Goal: Task Accomplishment & Management: Complete application form

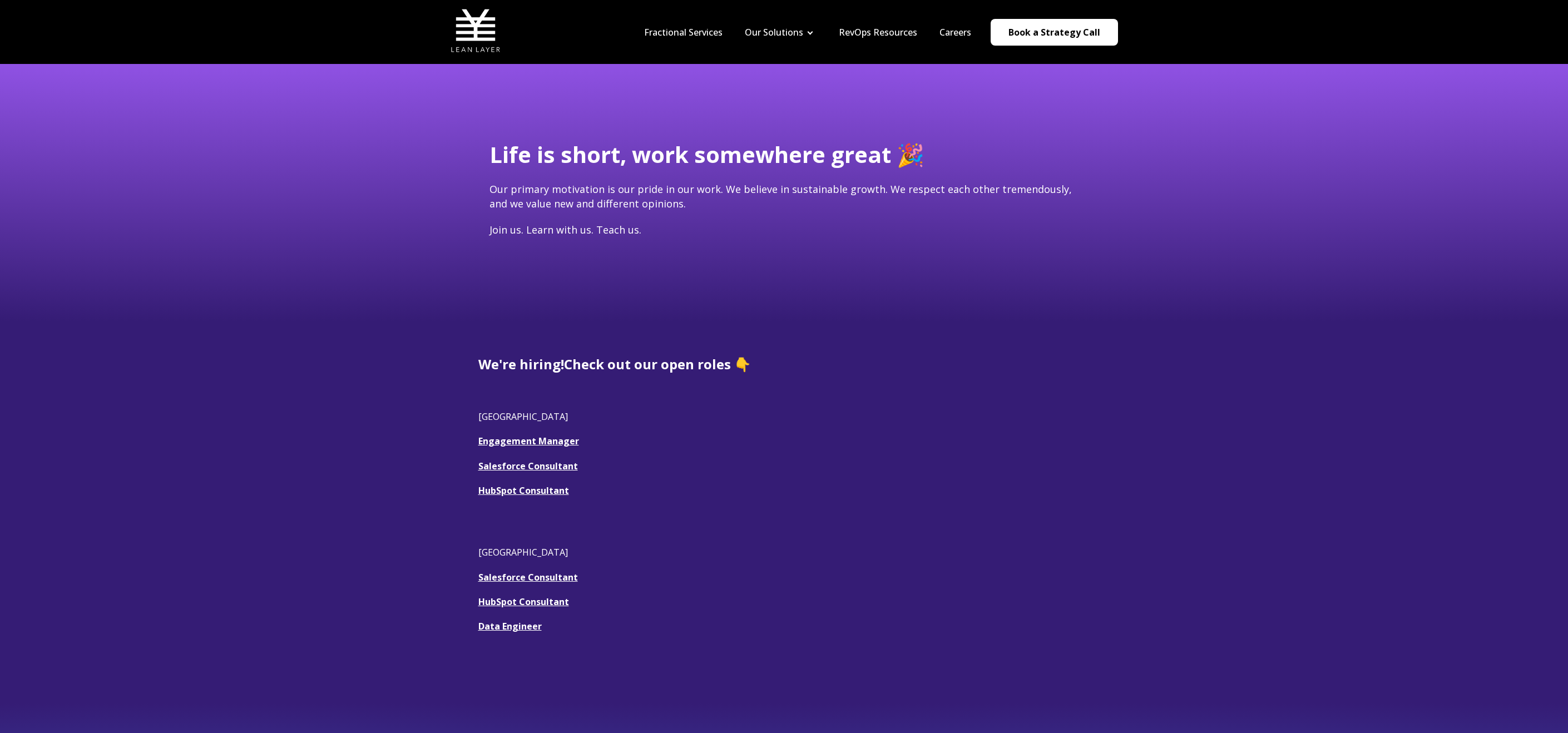
scroll to position [308, 0]
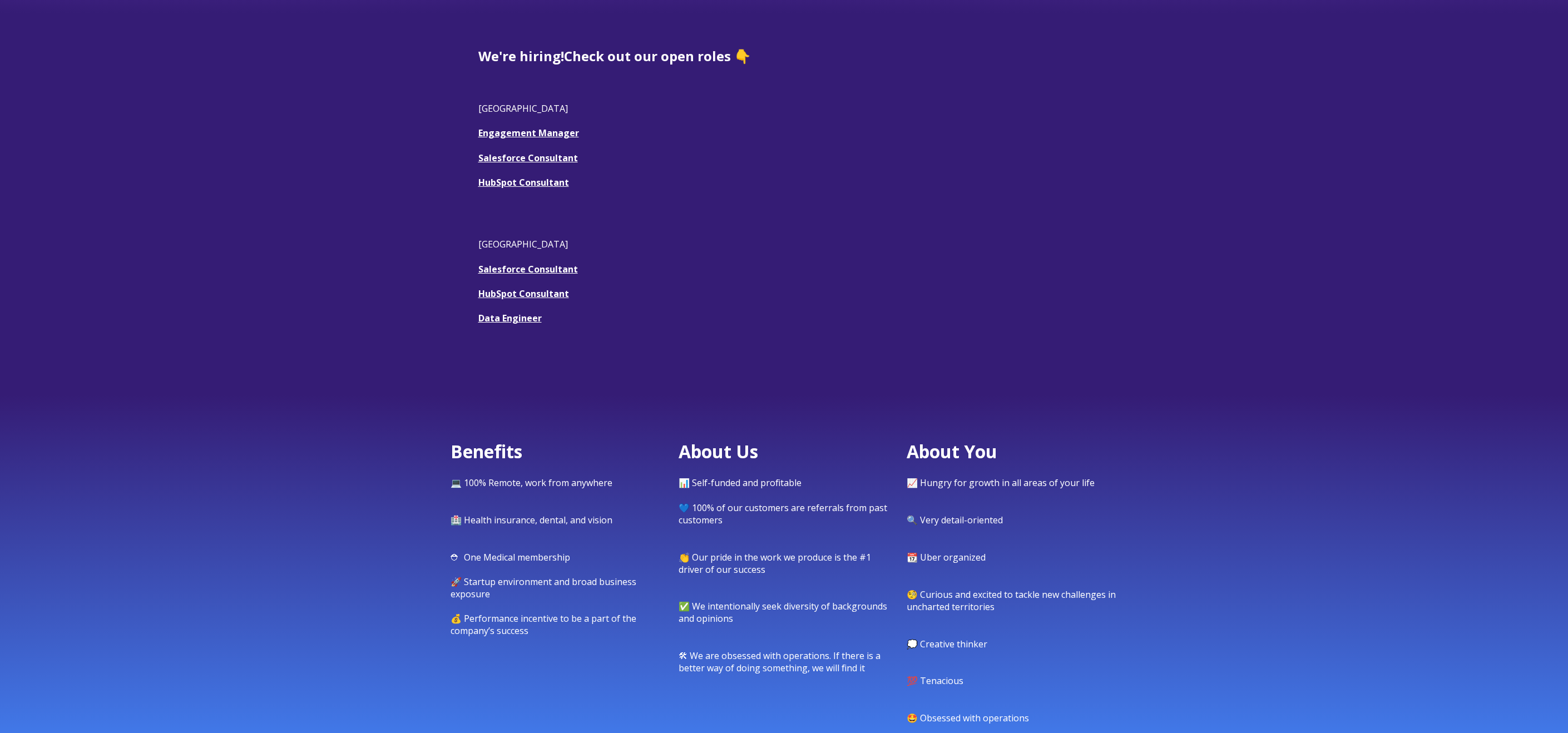
click at [527, 184] on link "HubSpot Consultant" at bounding box center [523, 182] width 91 height 13
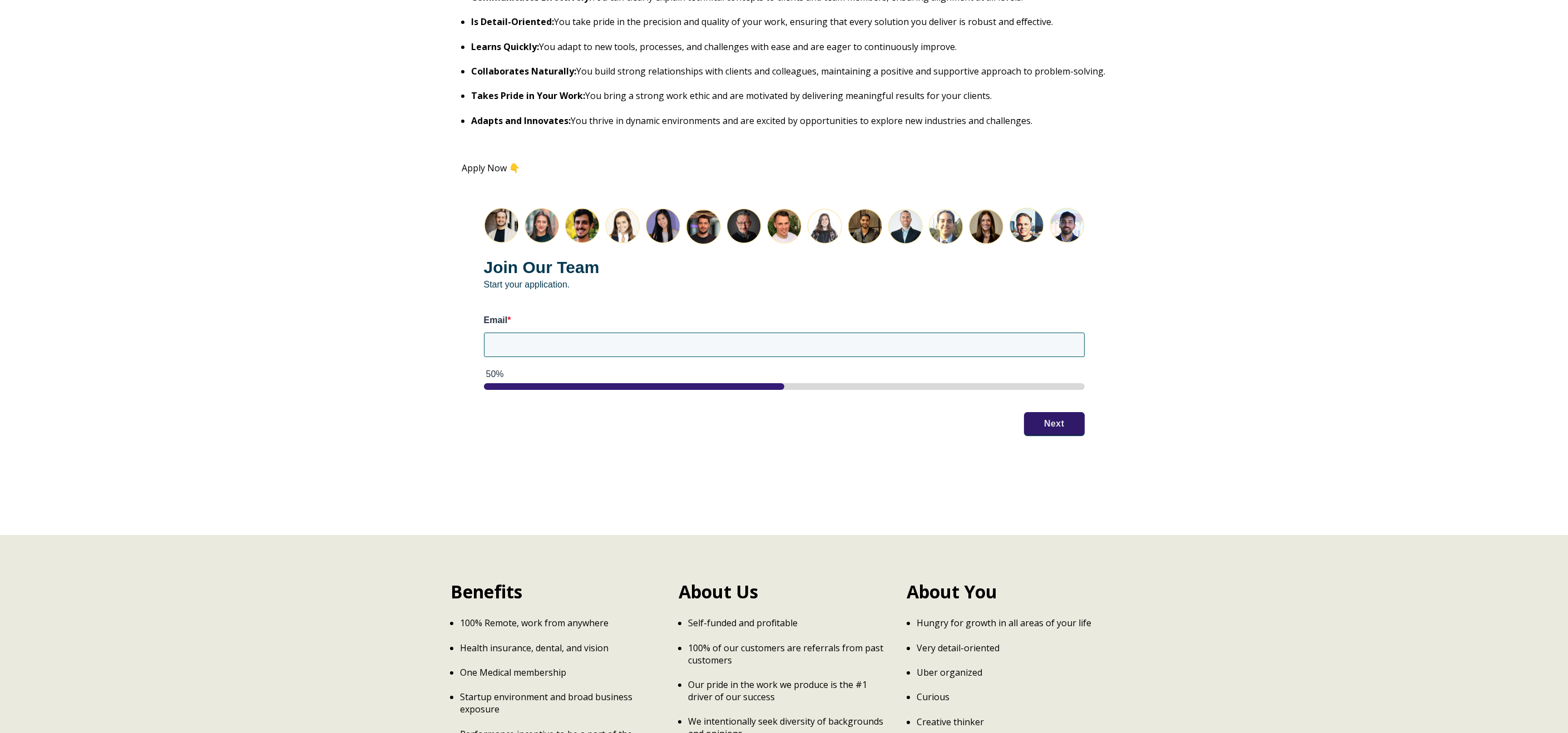
scroll to position [1371, 0]
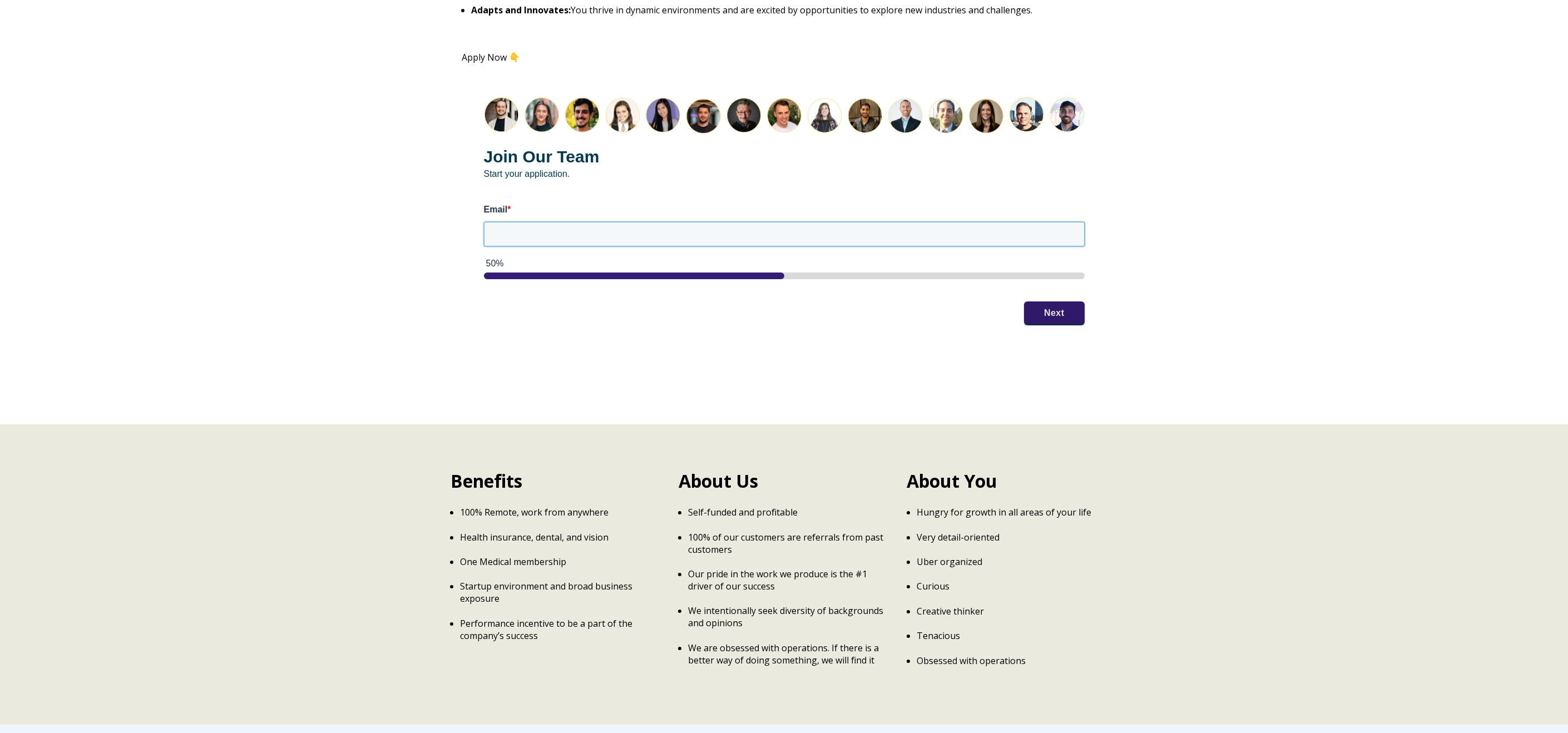
click at [570, 234] on input "Email *" at bounding box center [784, 234] width 601 height 24
type input "[PERSON_NAME][EMAIL_ADDRESS][DOMAIN_NAME]"
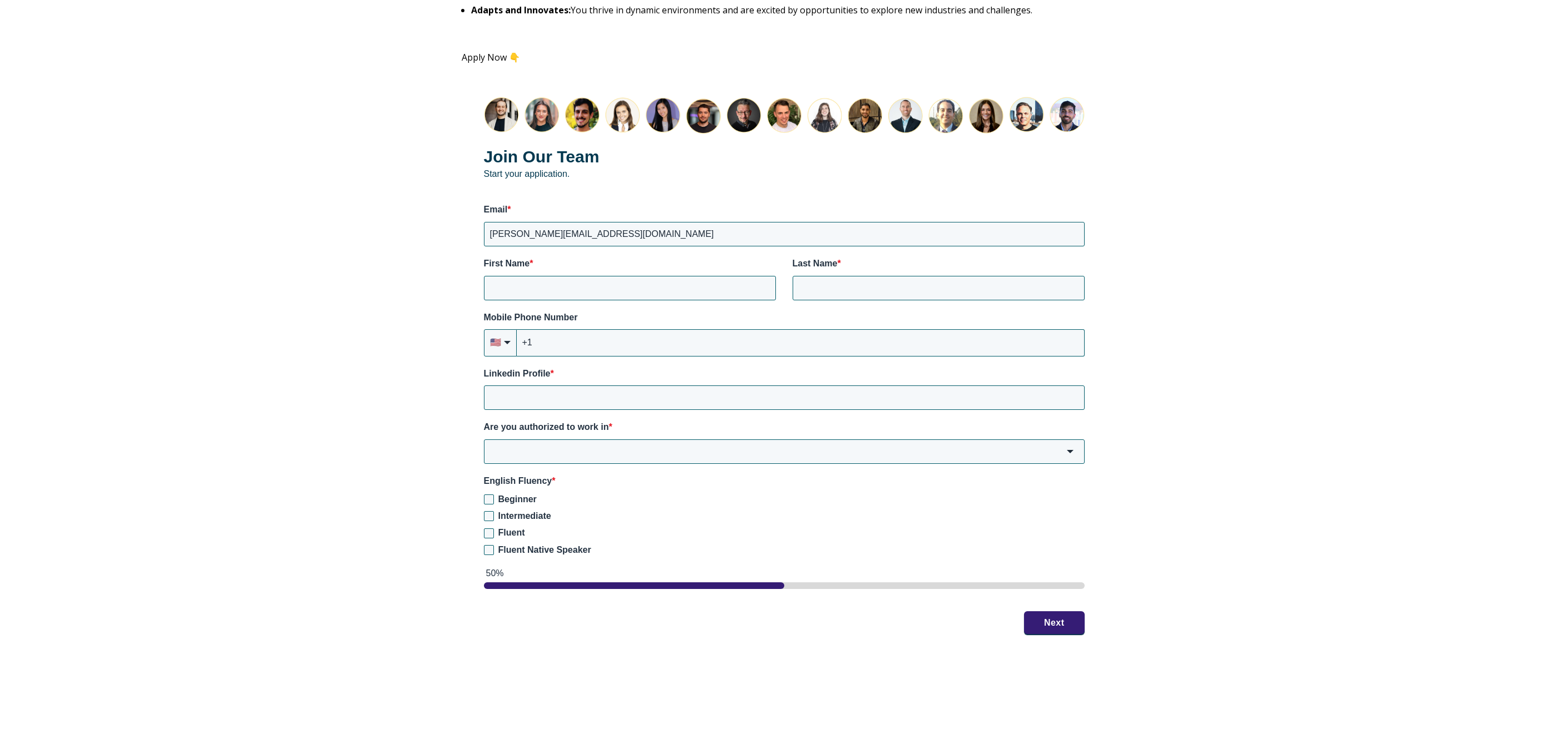
drag, startPoint x: 493, startPoint y: 55, endPoint x: 543, endPoint y: 73, distance: 53.1
click at [493, 55] on p "Apply Now 👇" at bounding box center [784, 57] width 645 height 10
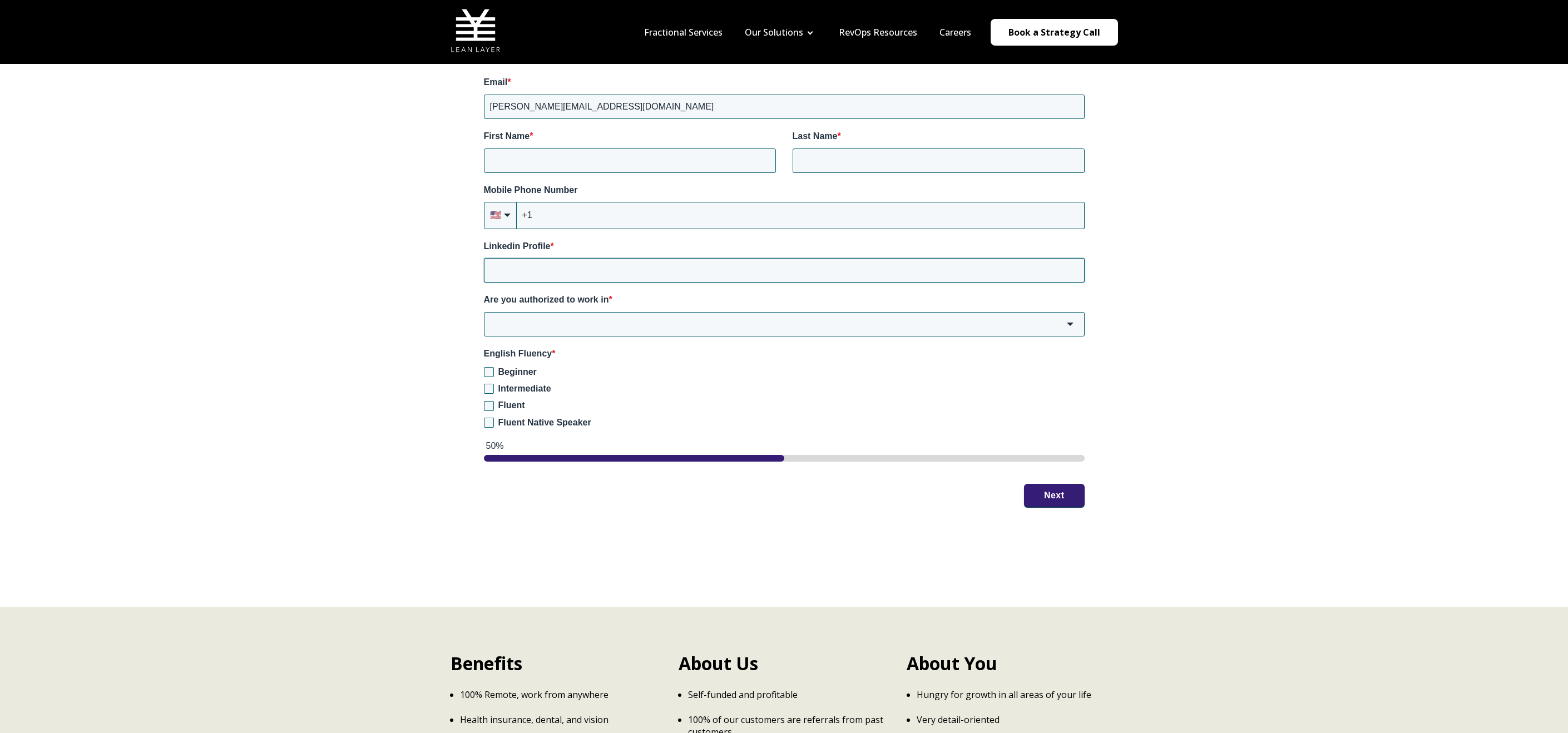
scroll to position [1498, 0]
click at [508, 423] on span "Fluent Native Speaker" at bounding box center [545, 422] width 93 height 9
click at [494, 423] on input "Fluent Native Speaker" at bounding box center [489, 422] width 10 height 10
checkbox input "true"
click at [548, 323] on input "Are you authorized to work in *" at bounding box center [784, 323] width 601 height 24
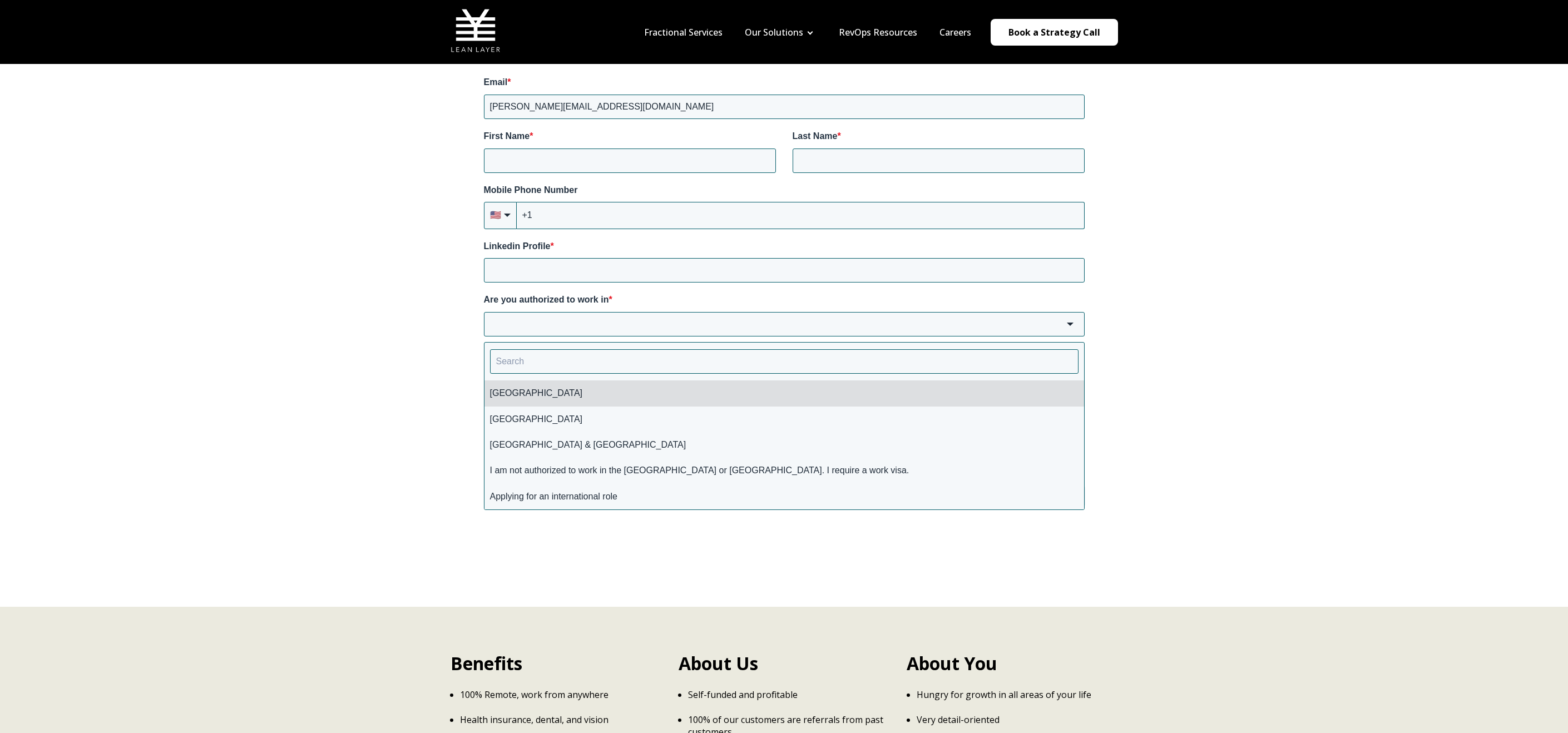
click at [546, 393] on li "[GEOGRAPHIC_DATA]" at bounding box center [785, 393] width 600 height 25
type input "[GEOGRAPHIC_DATA]"
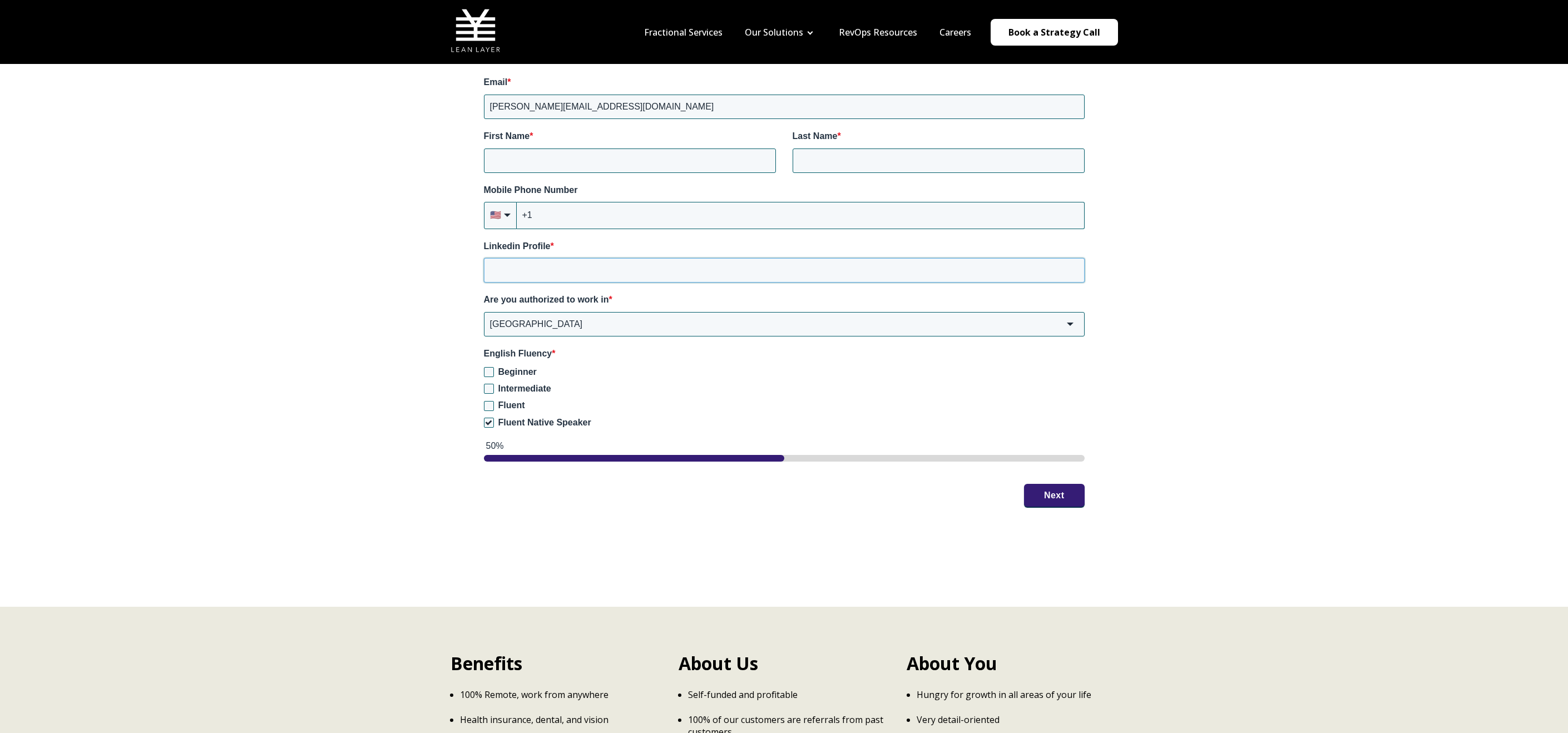
click at [550, 279] on input "Linkedin Profile *" at bounding box center [784, 270] width 601 height 24
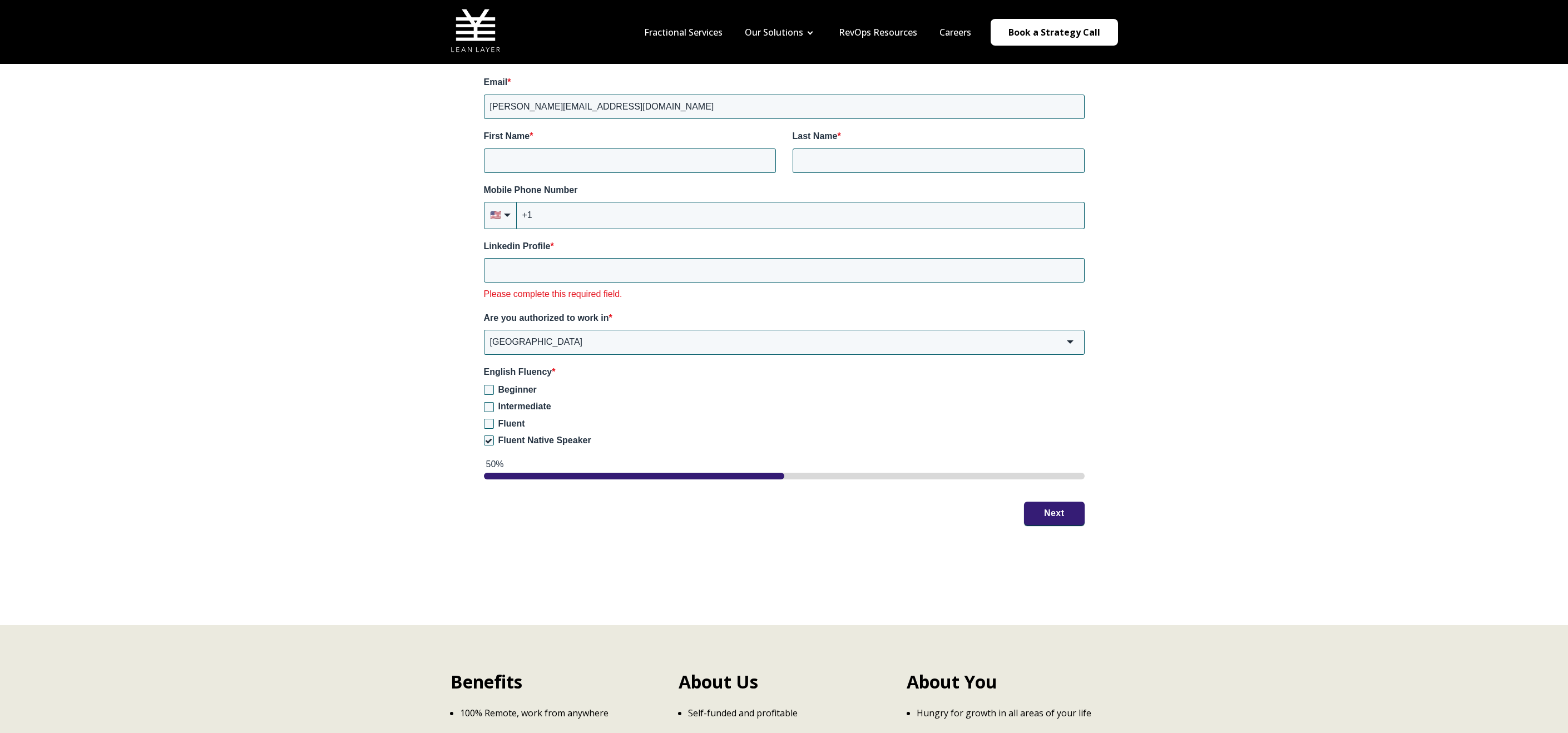
click at [562, 255] on div "Linkedin Profile * Please complete this required field." at bounding box center [784, 270] width 601 height 61
click at [557, 267] on input "Linkedin Profile *" at bounding box center [784, 270] width 601 height 24
paste input "[URL][DOMAIN_NAME][PERSON_NAME]"
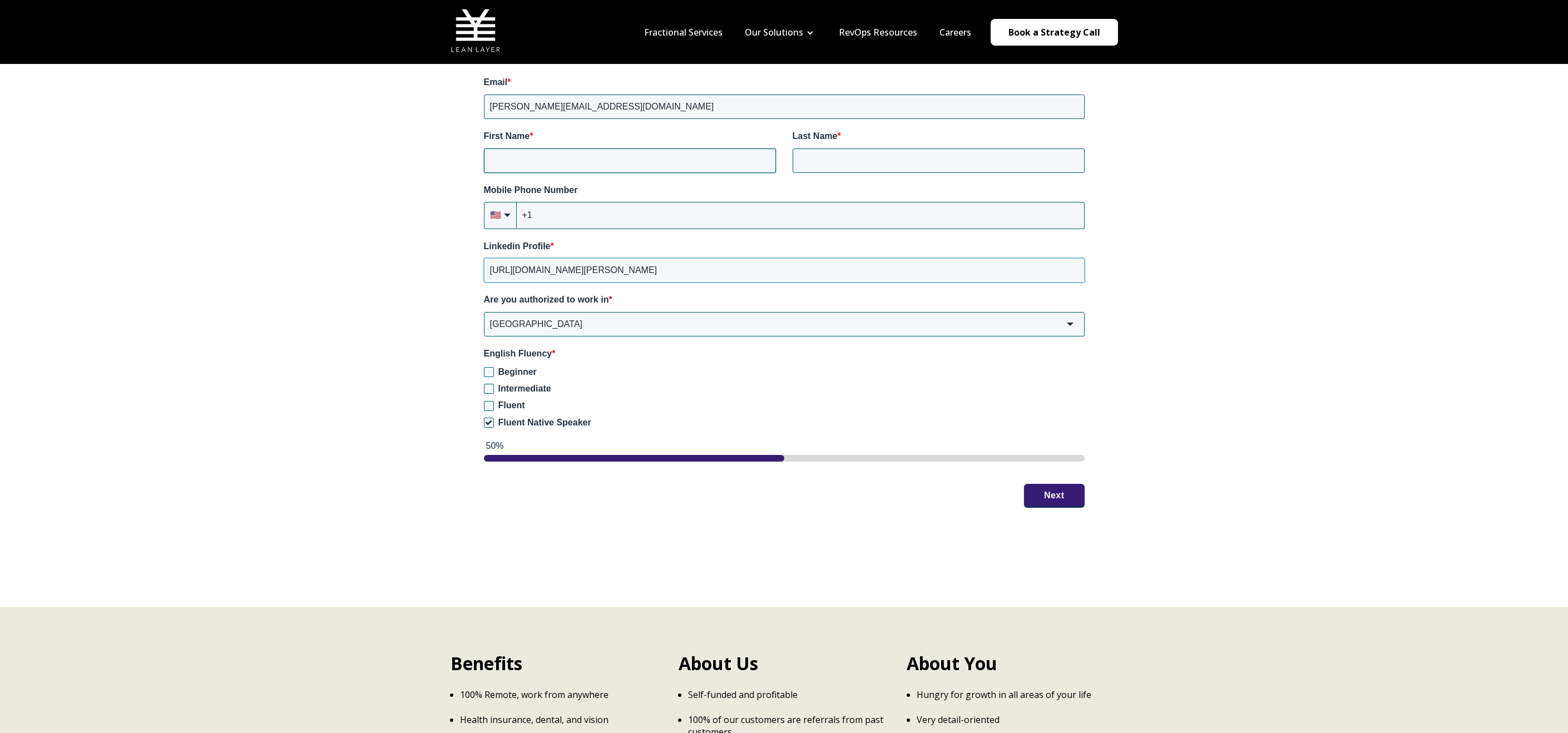
type input "[URL][DOMAIN_NAME][PERSON_NAME]"
type input "[PERSON_NAME]"
type input "[PHONE_NUMBER]"
drag, startPoint x: 350, startPoint y: 327, endPoint x: 377, endPoint y: 331, distance: 27.3
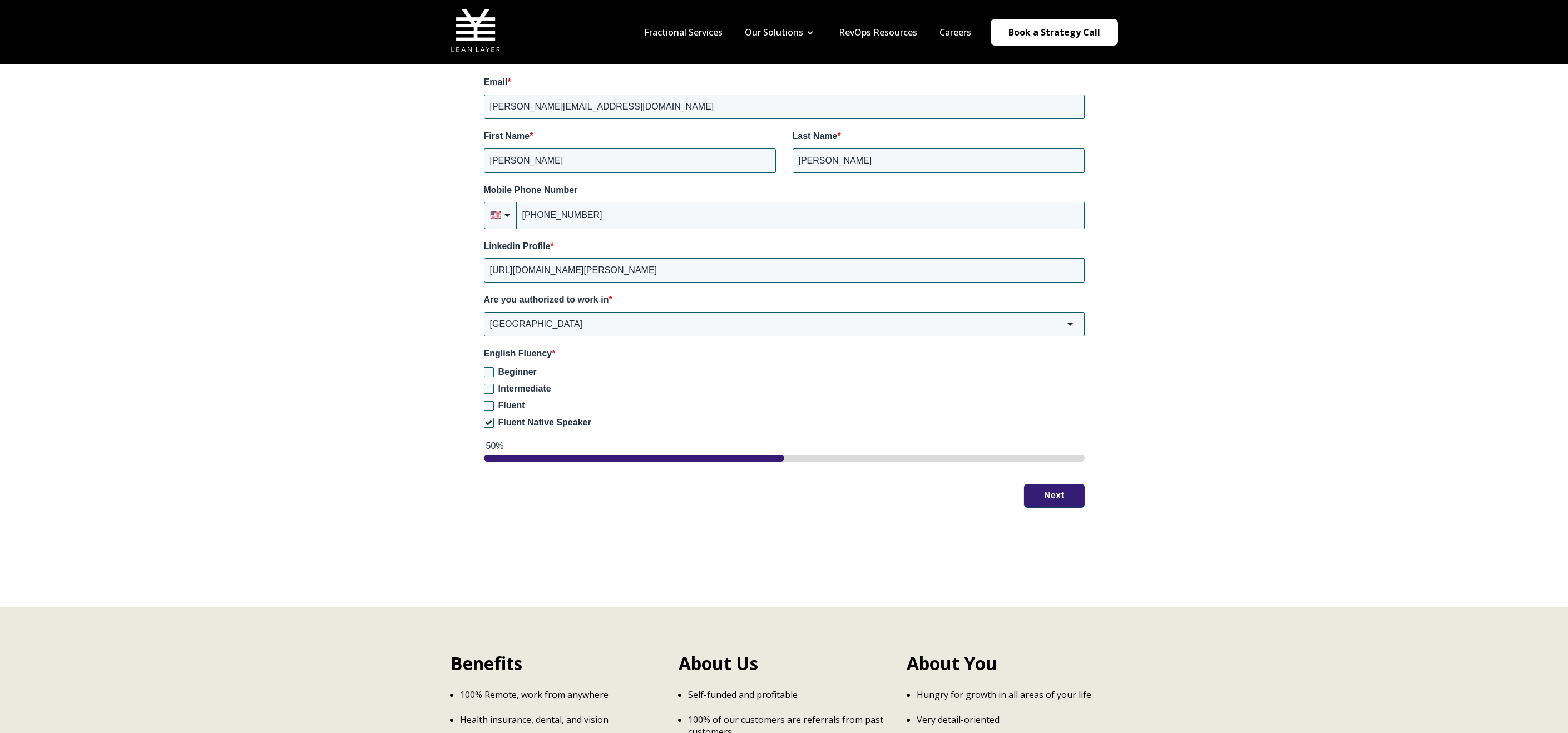
click at [1069, 490] on button "Next" at bounding box center [1054, 496] width 61 height 24
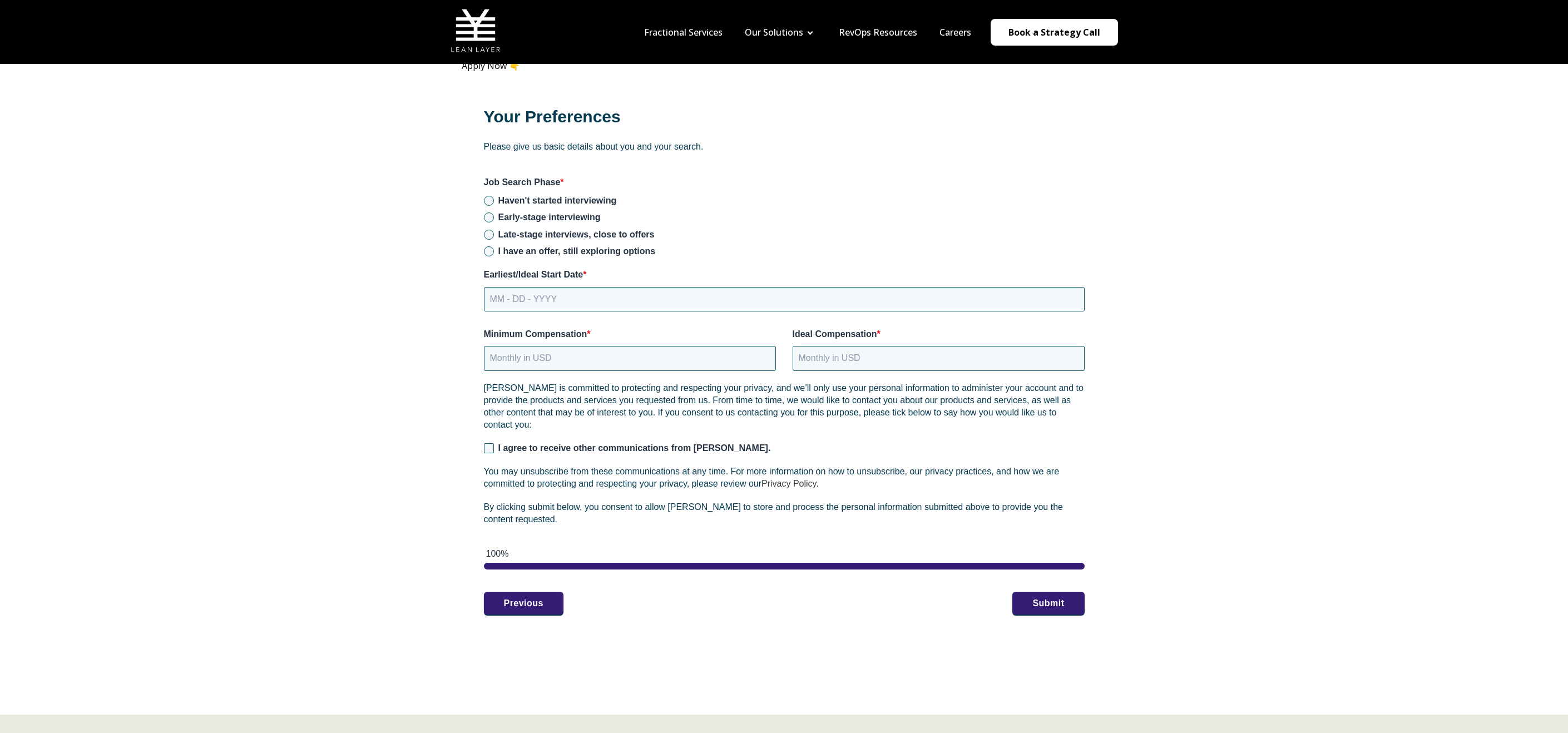
scroll to position [1318, 0]
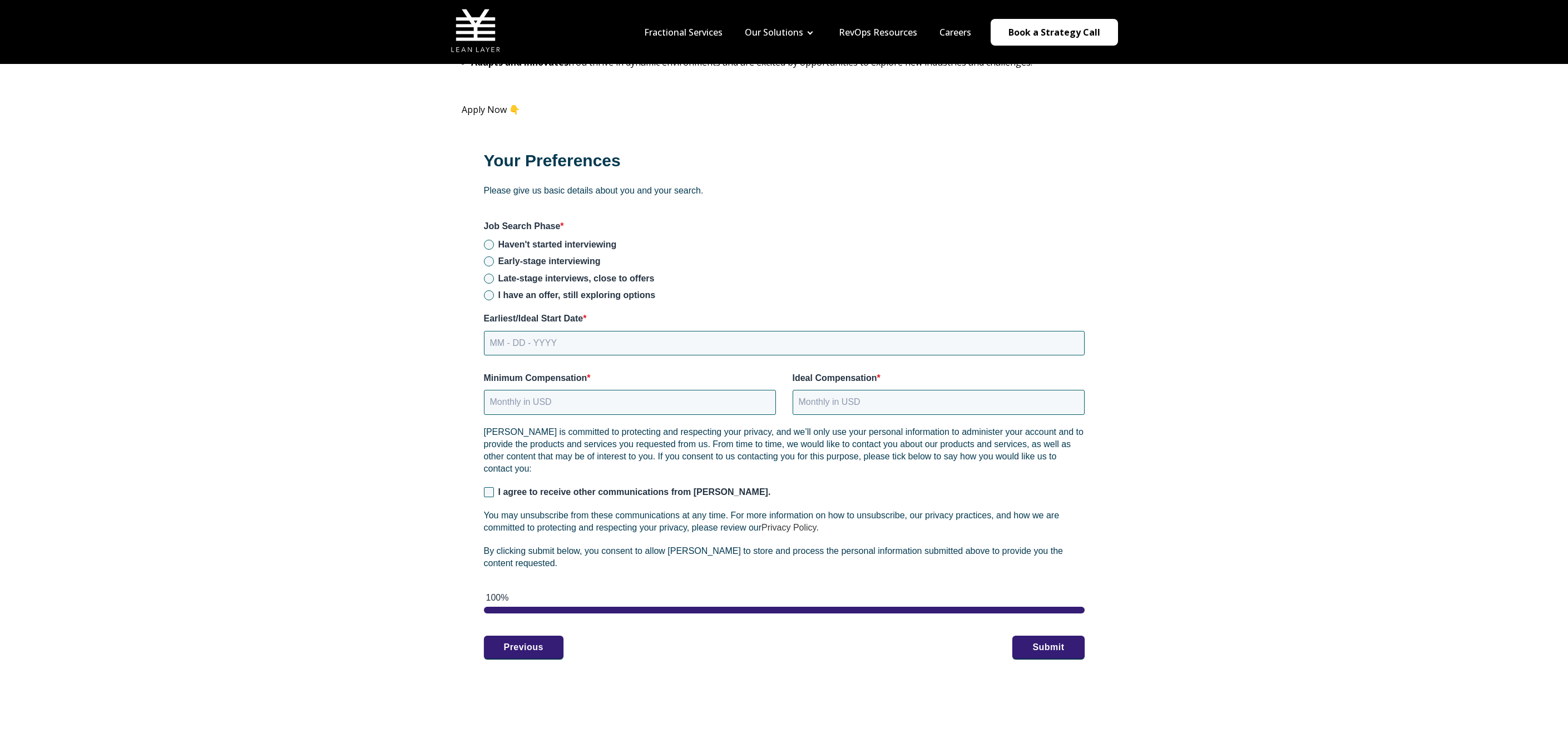
click at [498, 264] on span "Early-stage interviewing" at bounding box center [550, 261] width 103 height 9
click at [494, 264] on input "Early-stage interviewing" at bounding box center [489, 261] width 10 height 10
radio input "true"
click at [557, 348] on input "MM - DD - YYYY" at bounding box center [784, 342] width 601 height 24
click at [498, 347] on input "MM - DD - YYYY" at bounding box center [784, 342] width 601 height 24
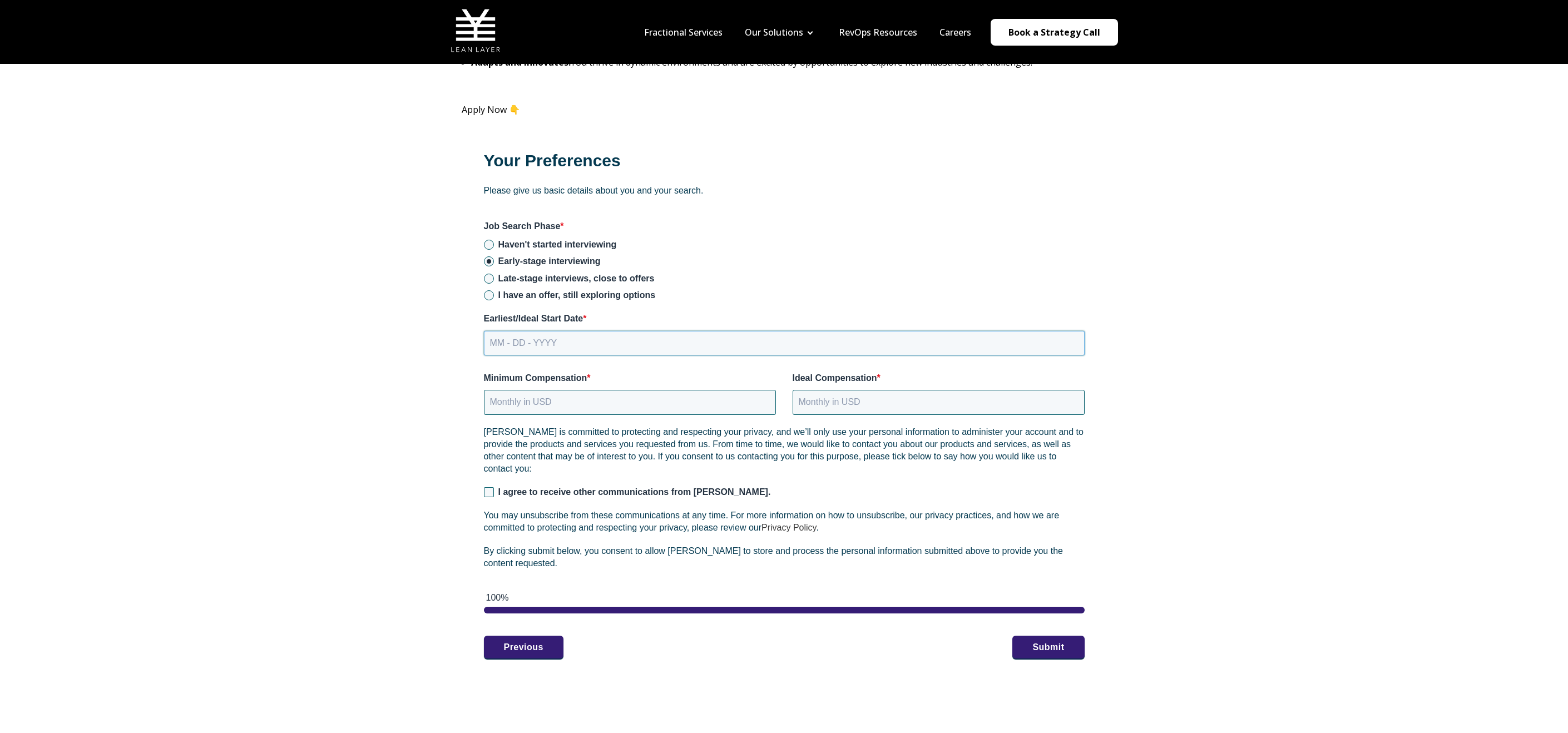
click at [500, 343] on input "MM - DD - YYYY" at bounding box center [784, 342] width 601 height 24
click at [501, 343] on input "MM - DD - YYYY" at bounding box center [784, 342] width 601 height 24
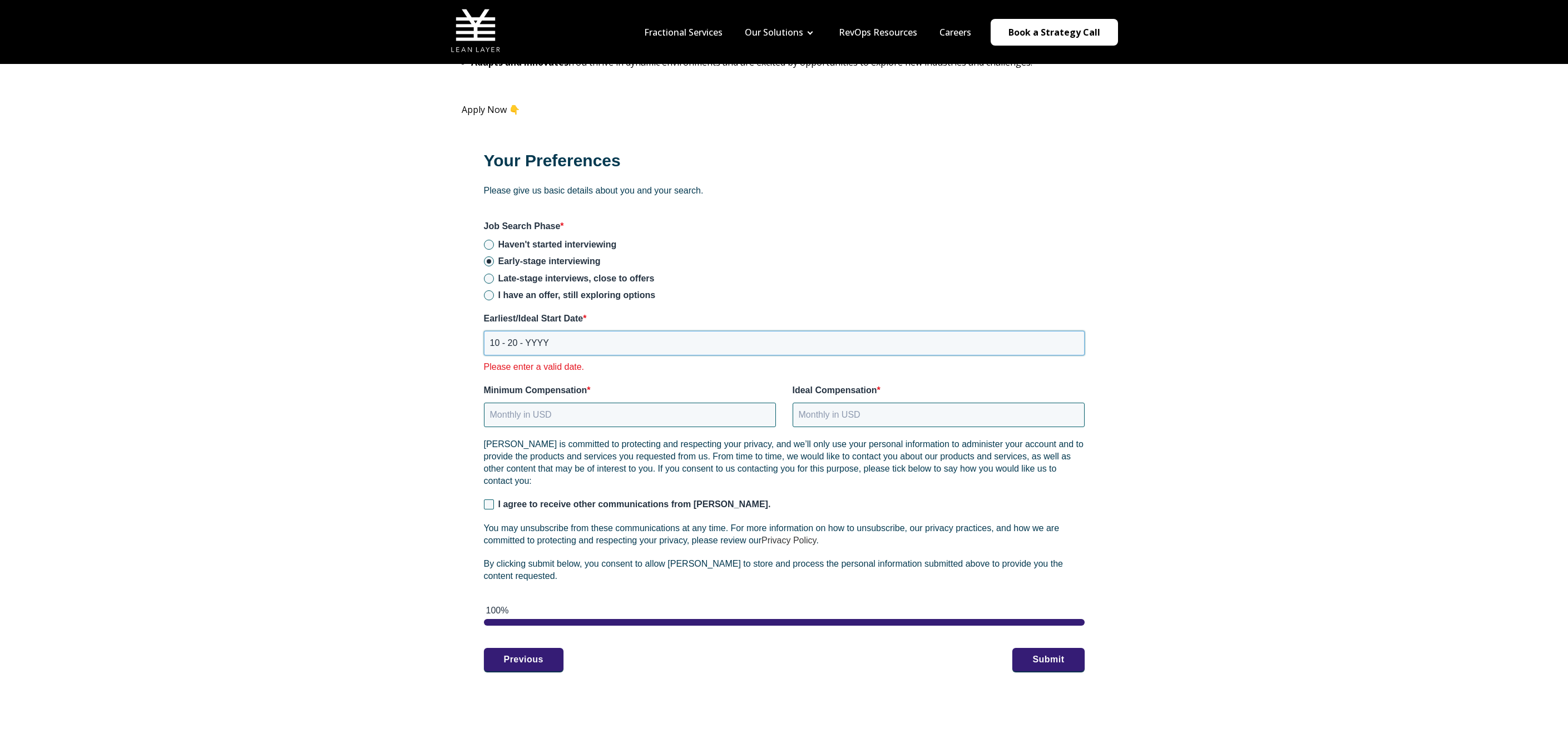
click at [513, 343] on input "10 - 20 - YYYY" at bounding box center [784, 342] width 601 height 24
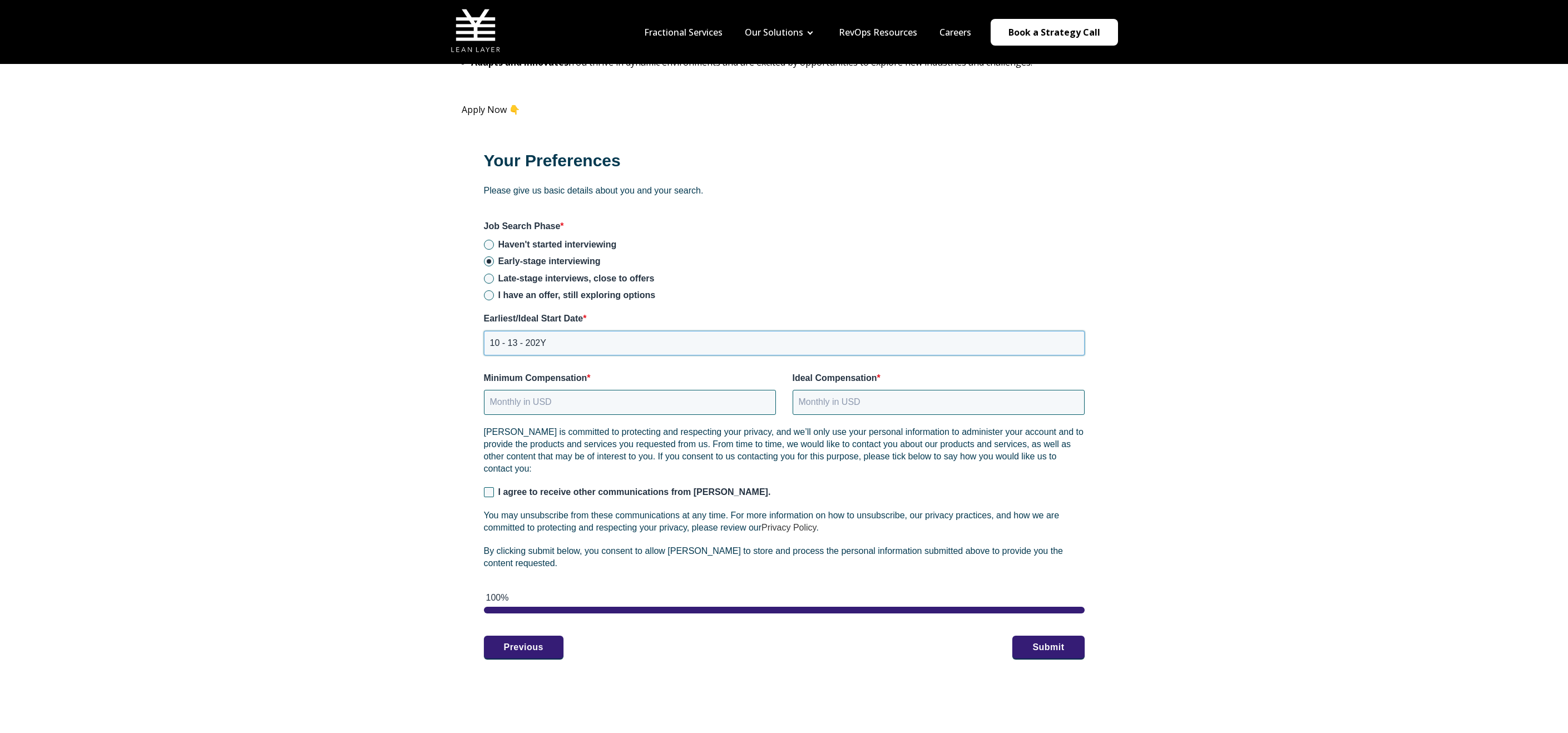
type input "[DATE]"
click at [659, 398] on input "Minimum Compensation *" at bounding box center [630, 402] width 292 height 24
click at [853, 404] on input "Ideal Compensation *" at bounding box center [939, 402] width 292 height 24
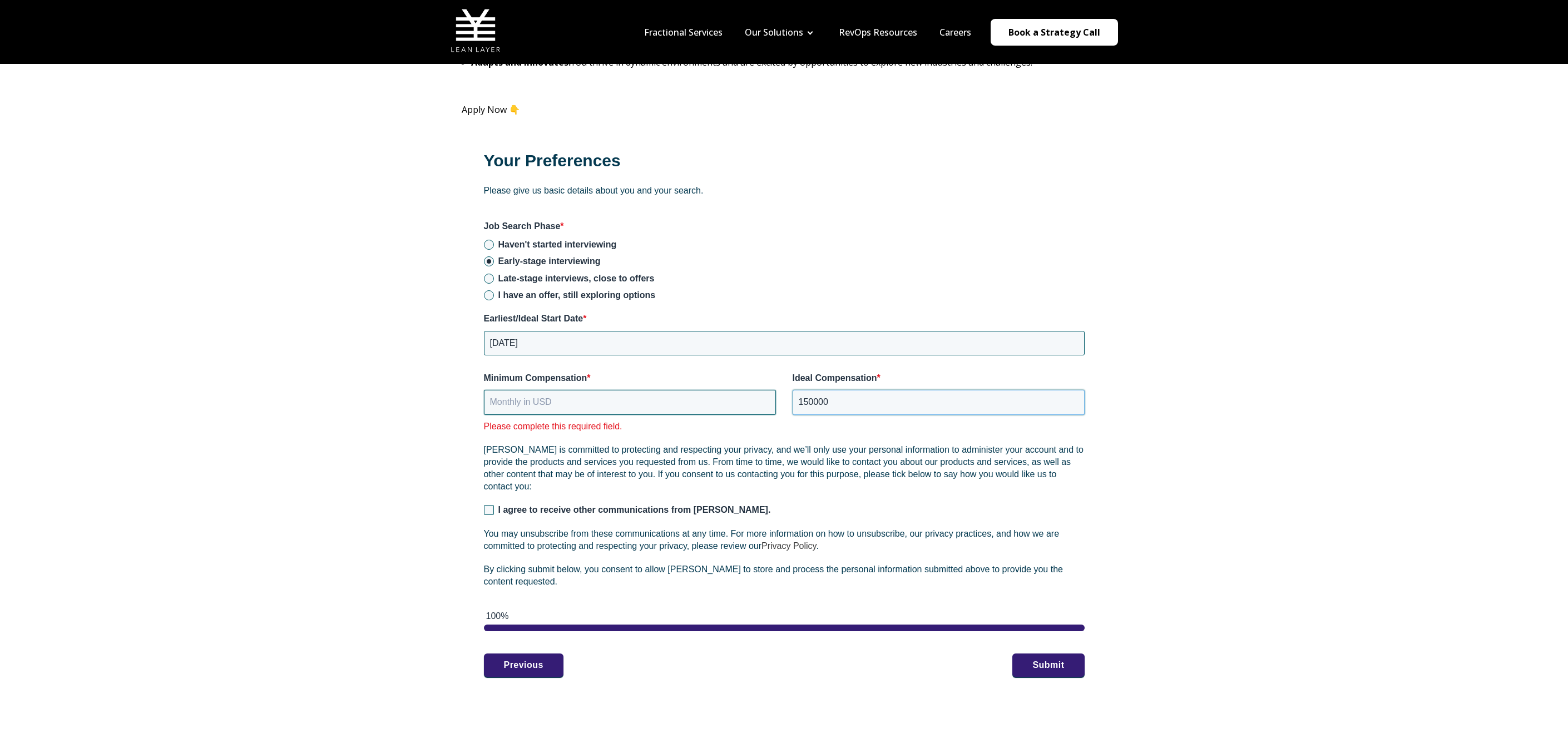
type input "150000"
click at [598, 395] on input "Minimum Compensation *" at bounding box center [630, 402] width 292 height 24
click at [493, 508] on input "I agree to receive other communications from [PERSON_NAME]." at bounding box center [489, 510] width 10 height 10
checkbox input "true"
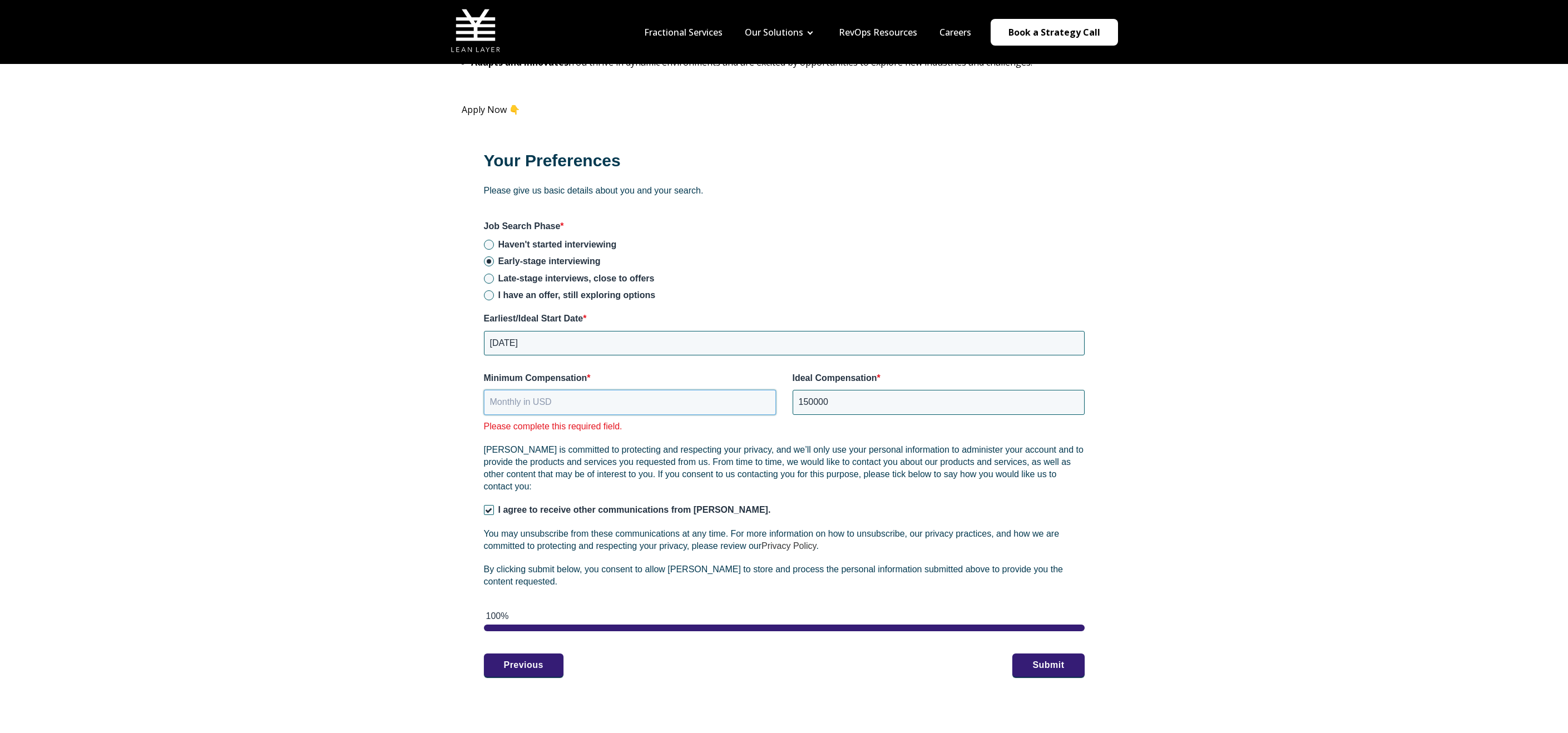
click at [526, 404] on input "Minimum Compensation *" at bounding box center [630, 402] width 292 height 24
click at [813, 402] on input "150000" at bounding box center [939, 402] width 292 height 24
click at [687, 395] on input "Minimum Compensation *" at bounding box center [630, 402] width 292 height 24
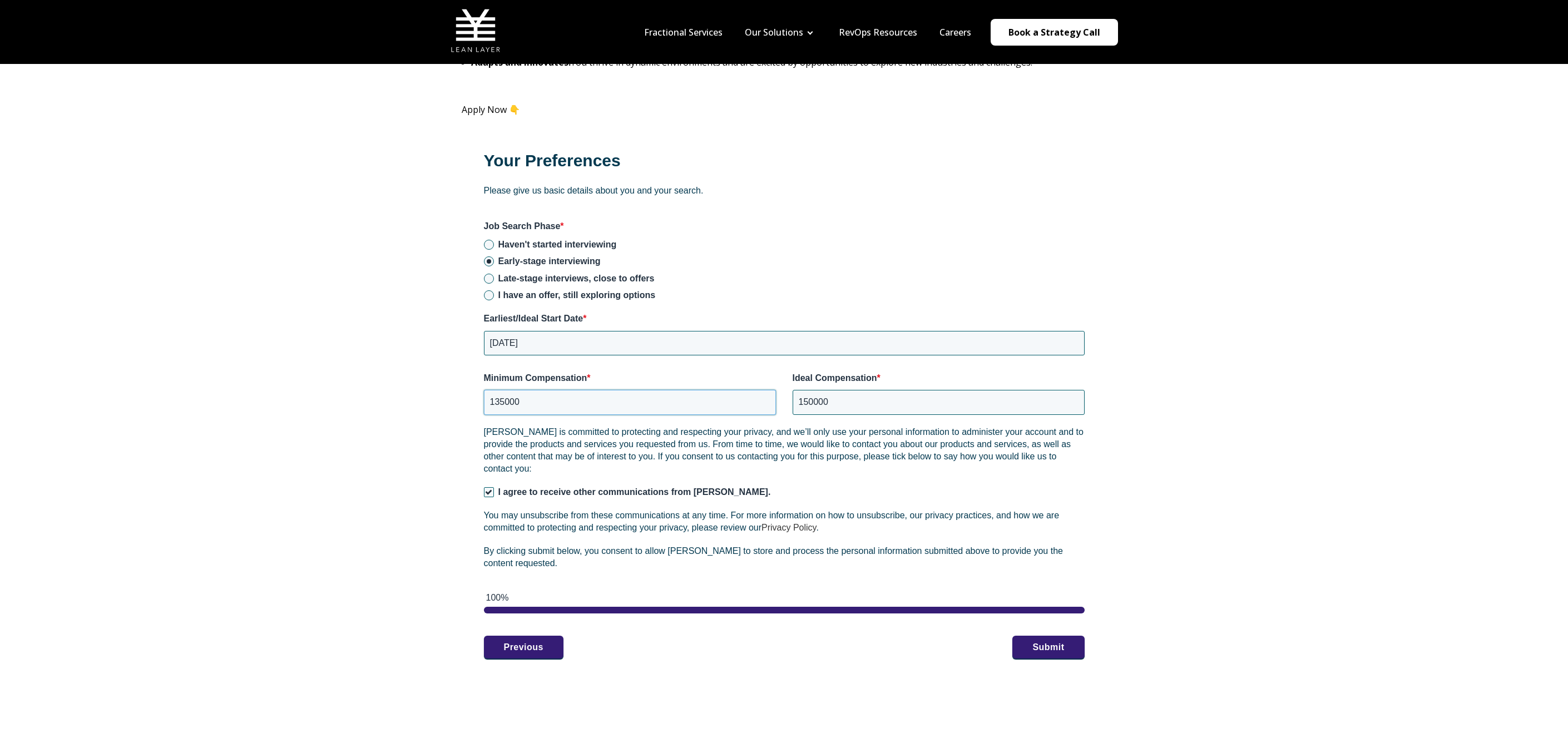
type input "135000"
drag, startPoint x: 344, startPoint y: 487, endPoint x: 375, endPoint y: 481, distance: 31.6
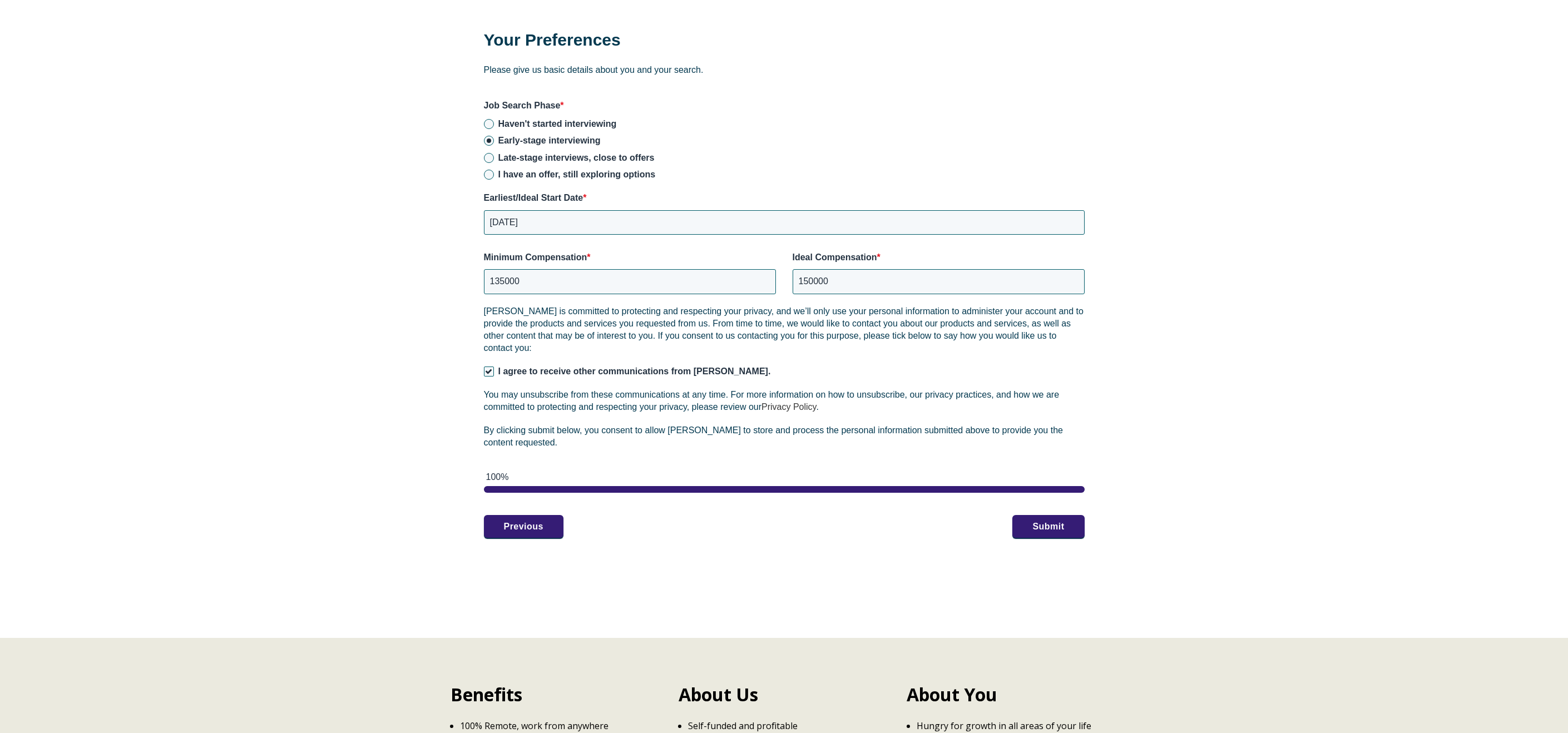
scroll to position [1439, 0]
click at [1059, 528] on button "Submit" at bounding box center [1048, 526] width 72 height 24
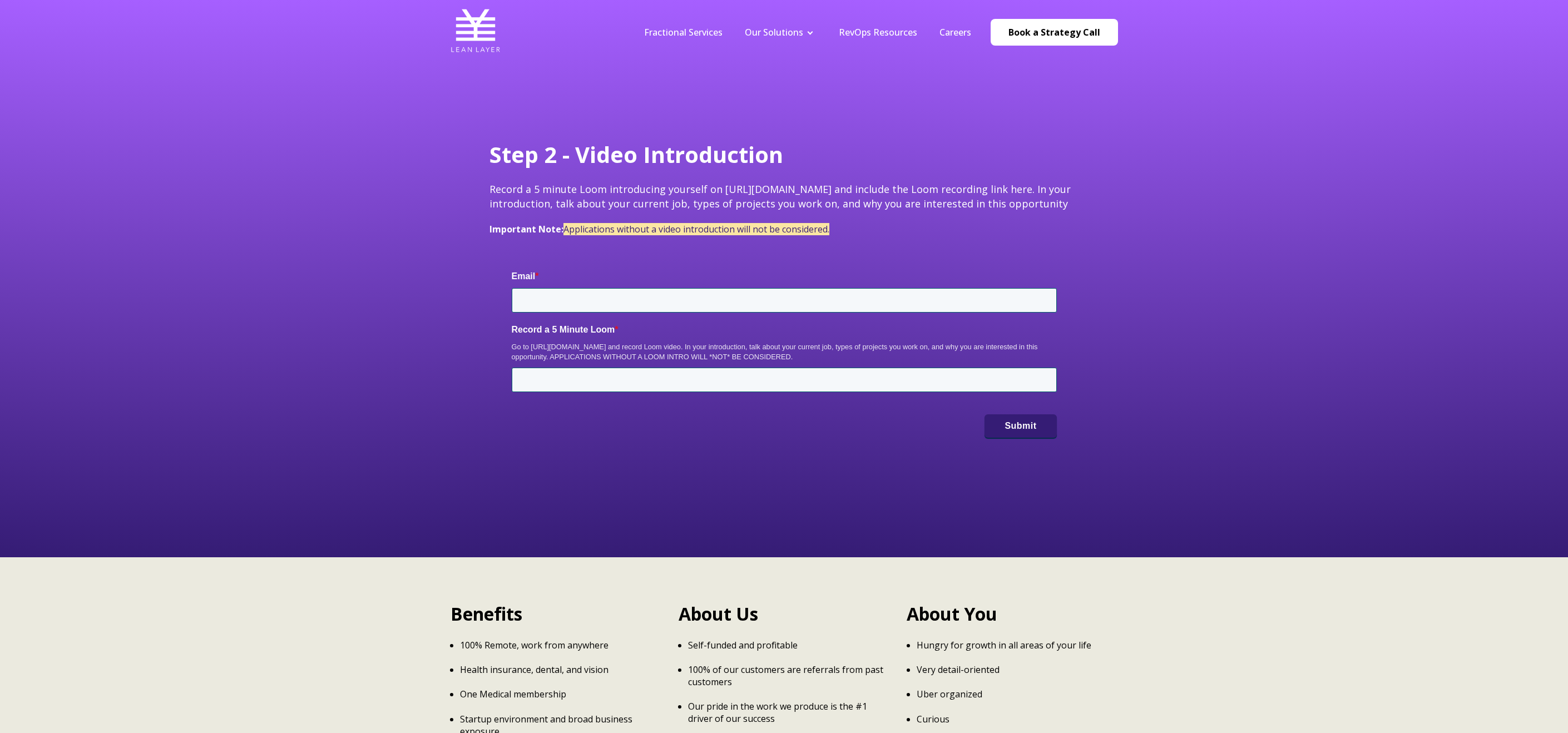
type input "[PERSON_NAME][EMAIL_ADDRESS][DOMAIN_NAME]"
click at [737, 229] on span "Applications without a video introduction will not be considered." at bounding box center [696, 230] width 266 height 13
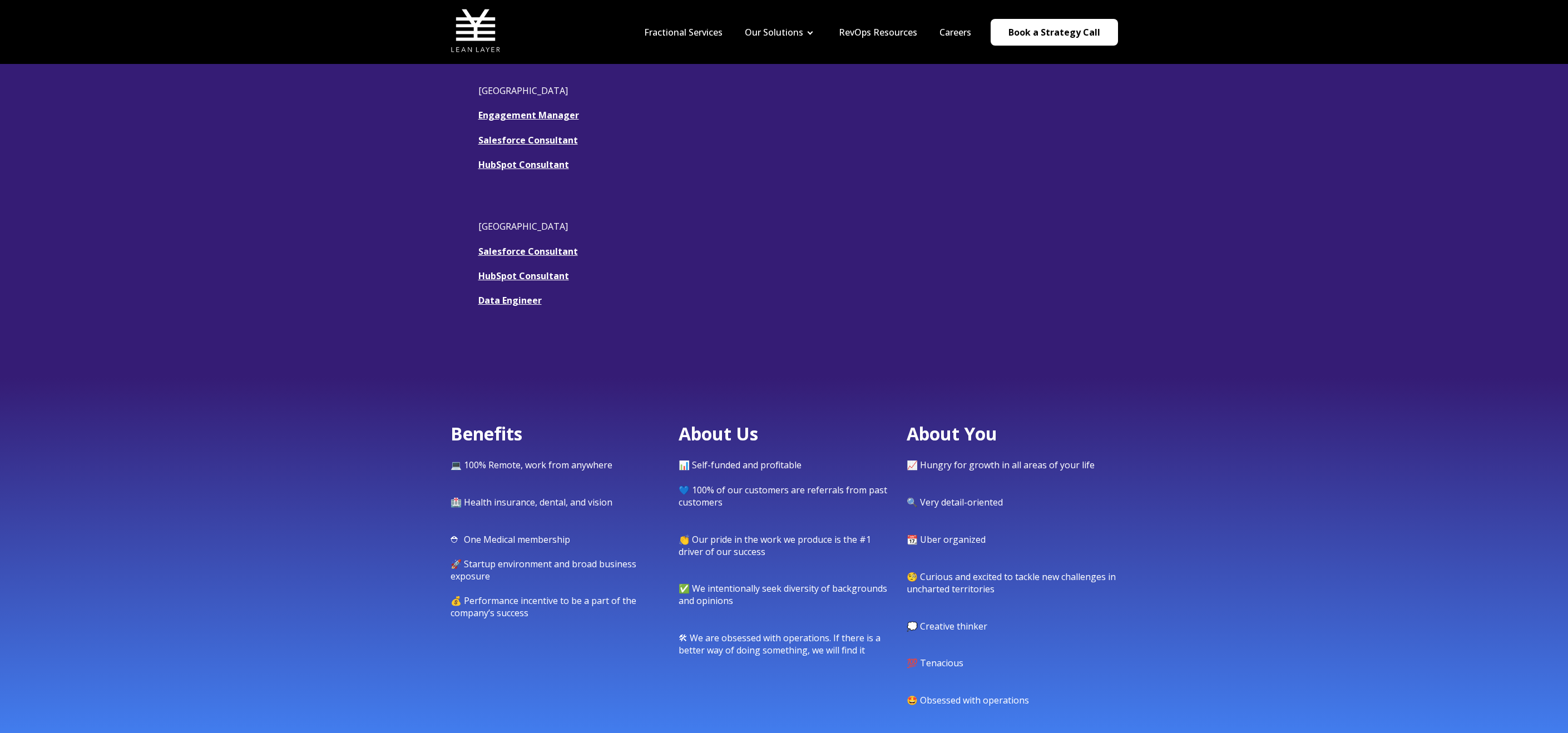
scroll to position [282, 0]
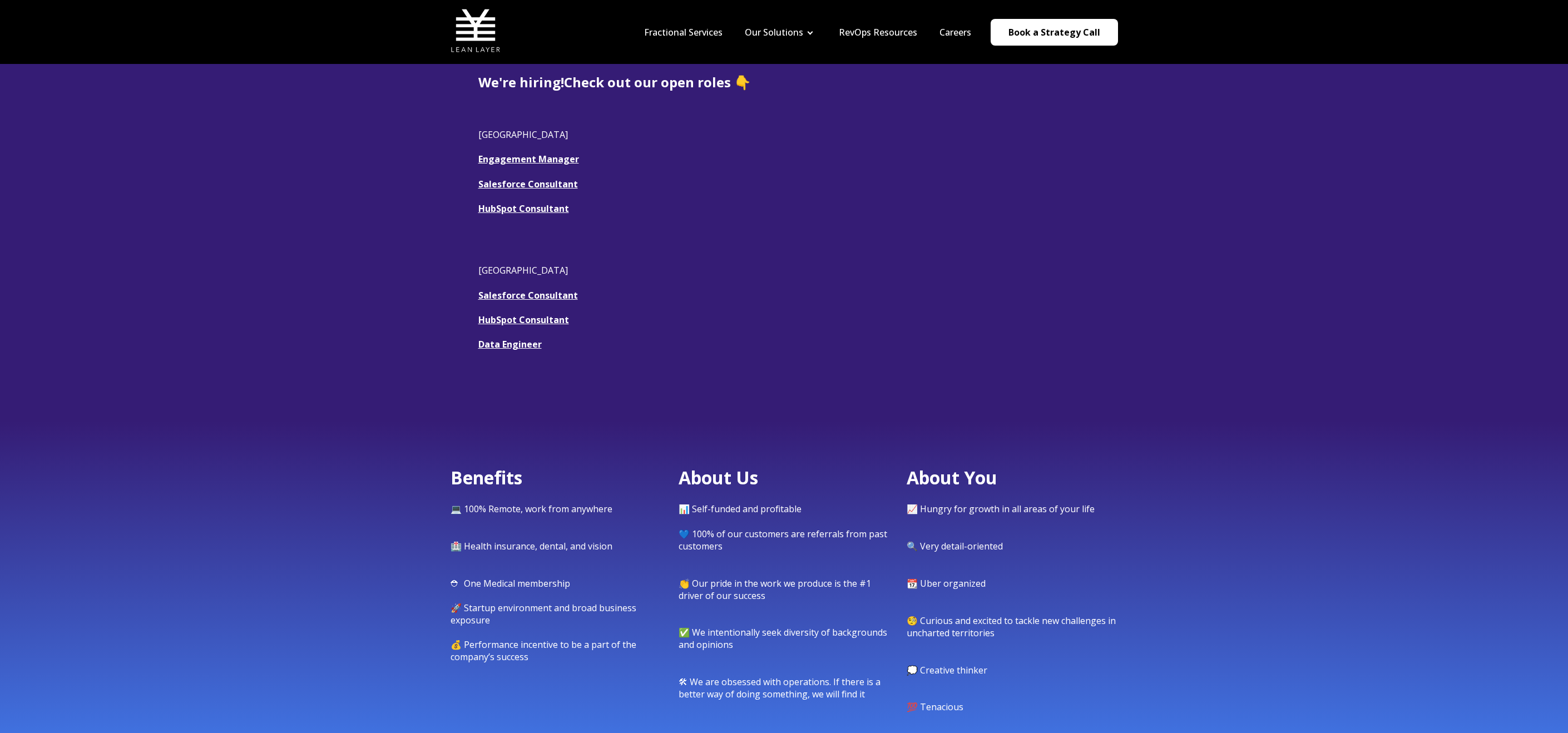
click at [516, 209] on link "HubSpot Consultant" at bounding box center [523, 209] width 91 height 13
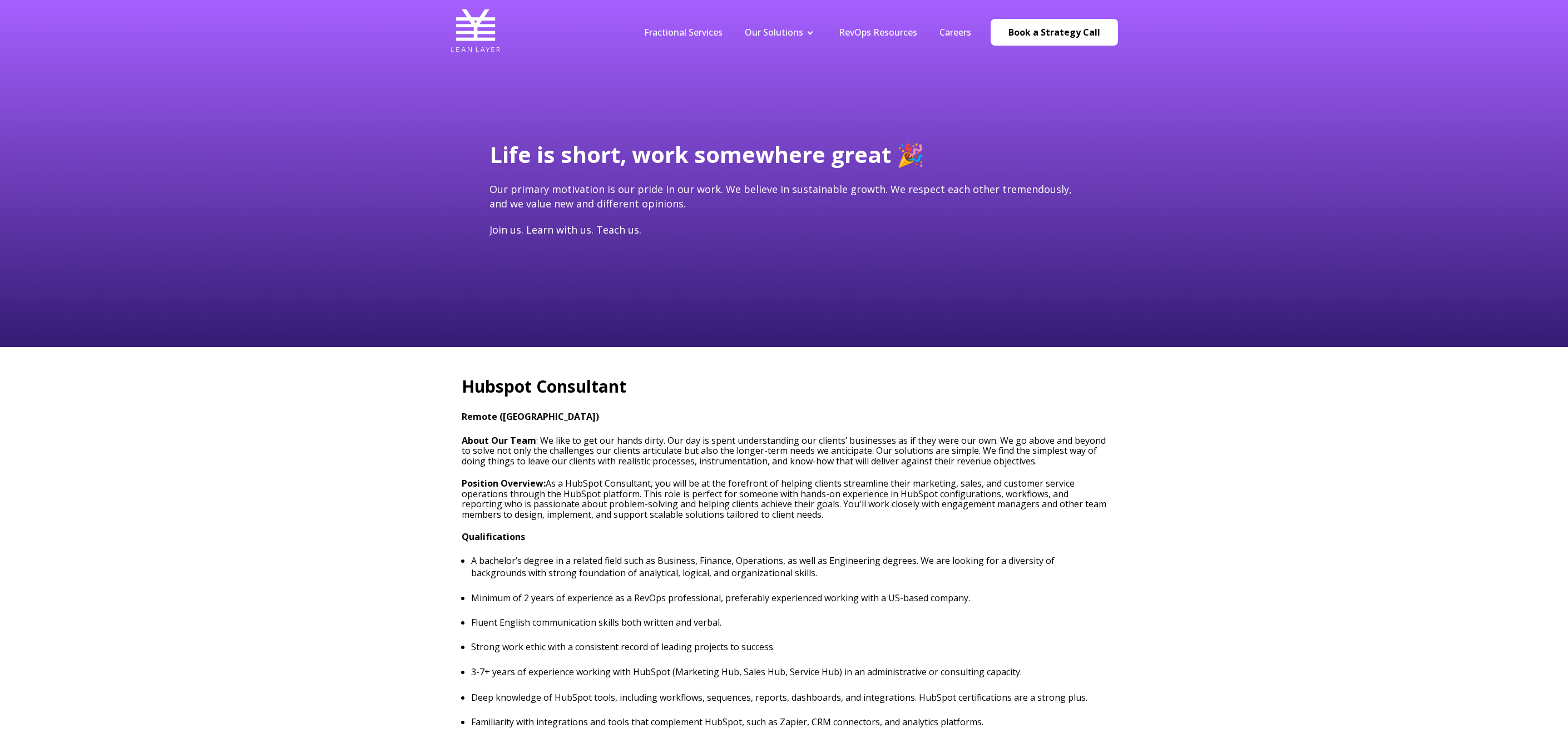
type input "[PERSON_NAME][EMAIL_ADDRESS][DOMAIN_NAME]"
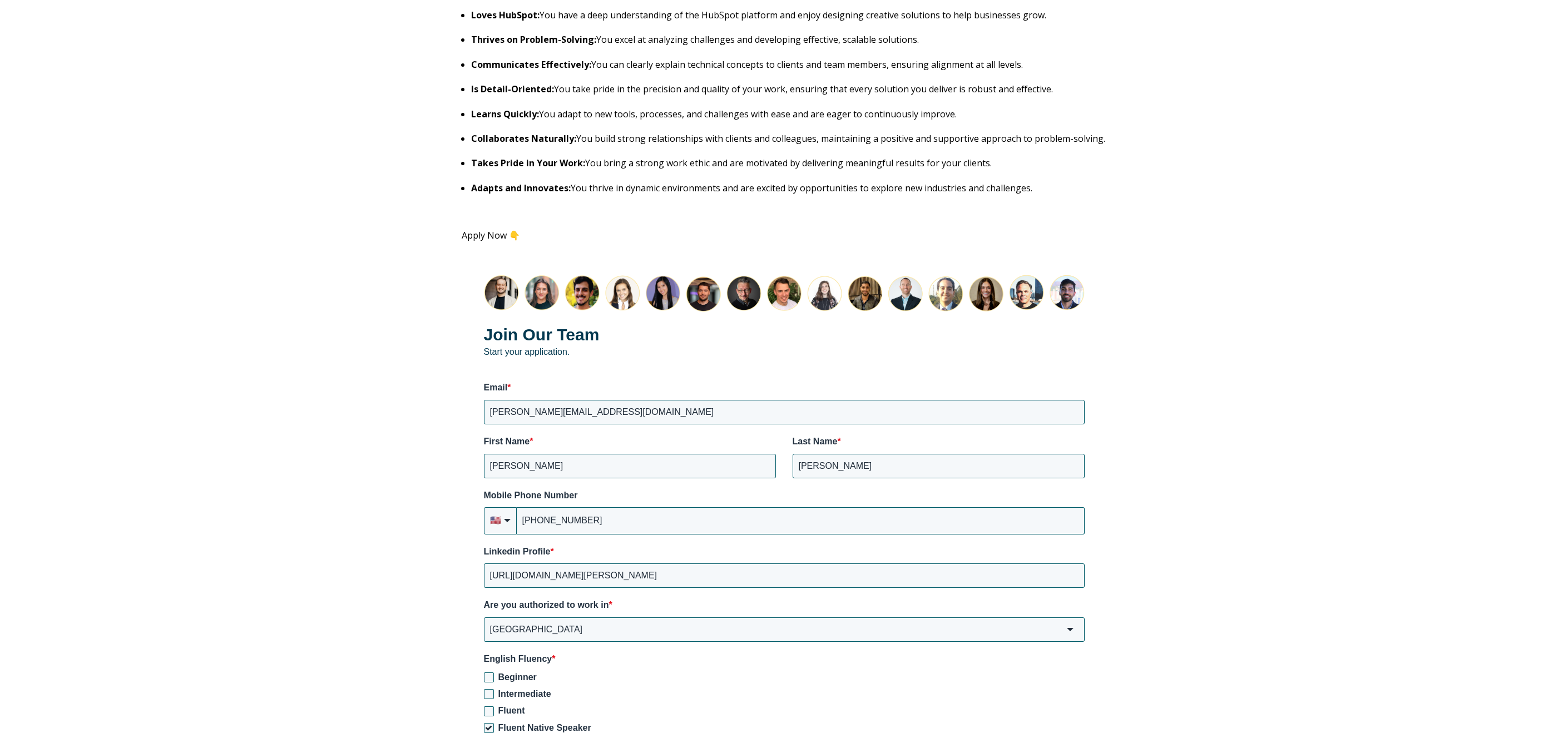
scroll to position [1466, 0]
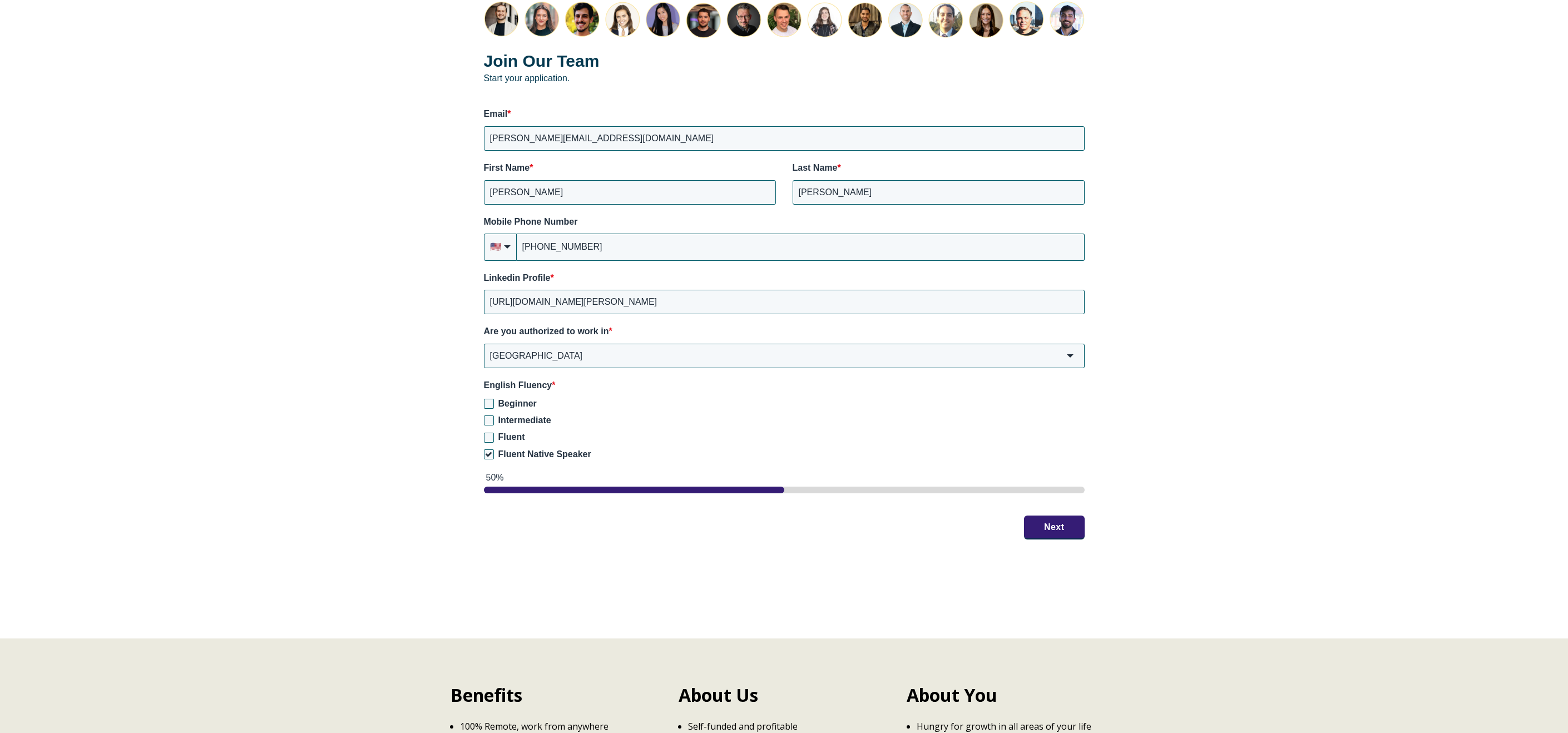
click at [1063, 529] on button "Next" at bounding box center [1054, 527] width 61 height 24
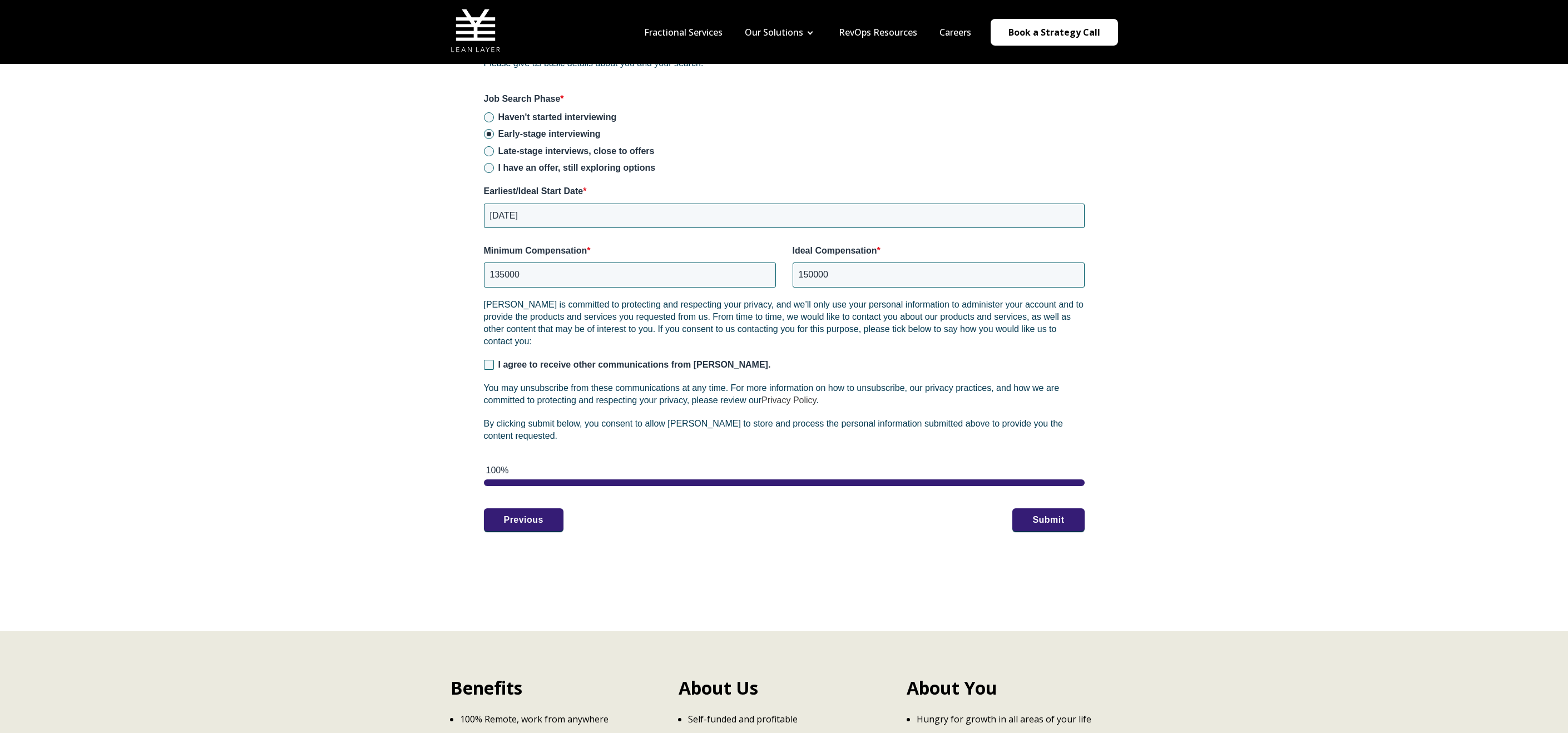
click at [597, 361] on span "I agree to receive other communications from [PERSON_NAME]." at bounding box center [634, 365] width 272 height 9
click at [494, 361] on input "I agree to receive other communications from [PERSON_NAME]." at bounding box center [489, 365] width 10 height 10
checkbox input "true"
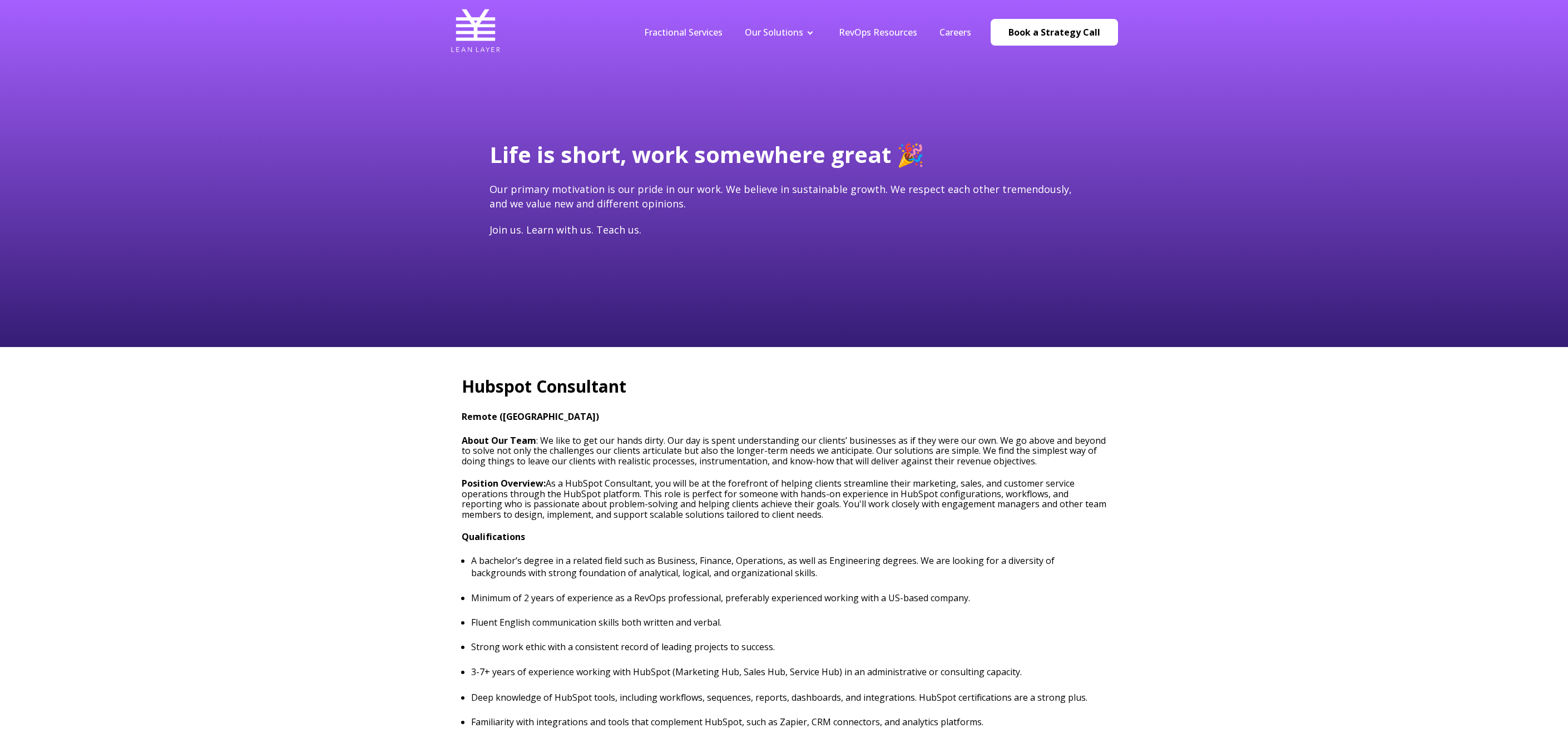
scroll to position [6, 0]
